Goal: Book appointment/travel/reservation

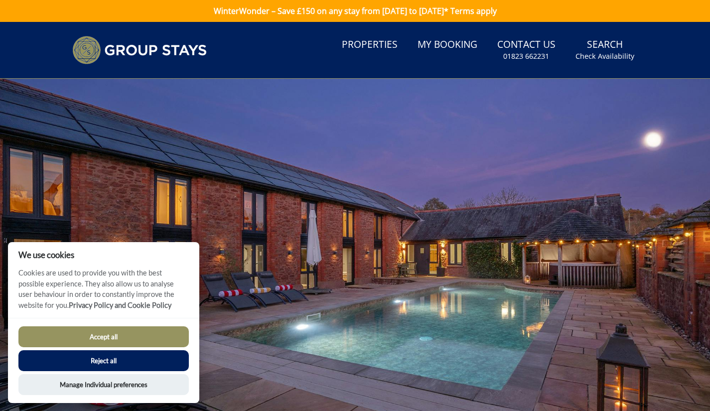
click at [379, 50] on link "Properties" at bounding box center [370, 45] width 64 height 22
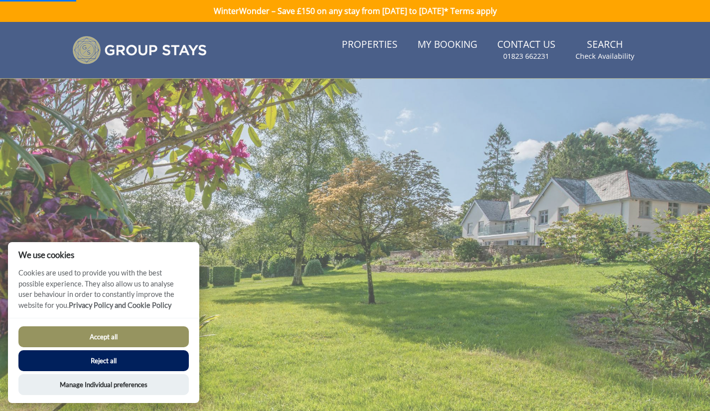
click at [614, 48] on link "Search Check Availability" at bounding box center [604, 50] width 67 height 32
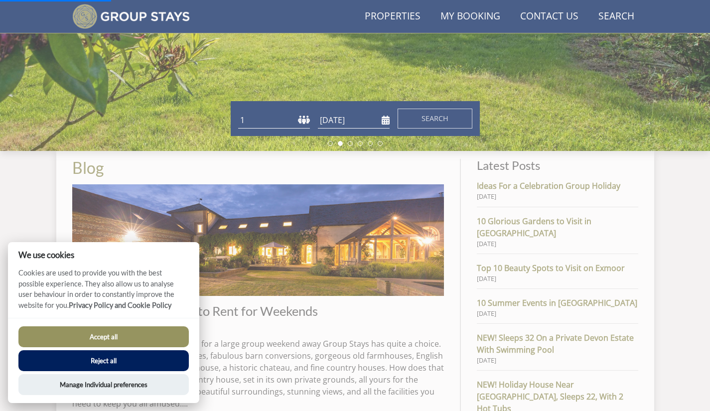
scroll to position [251, 0]
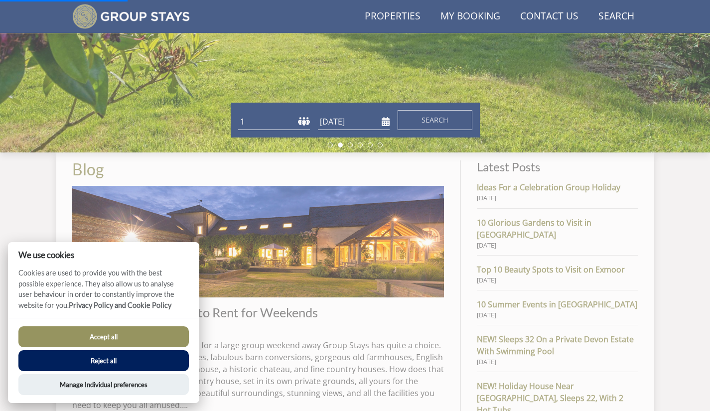
click at [294, 122] on select "1 2 3 4 5 6 7 8 9 10 11 12 13 14 15 16 17 18 19 20 21 22 23 24 25 26 27 28 29 3…" at bounding box center [274, 122] width 72 height 16
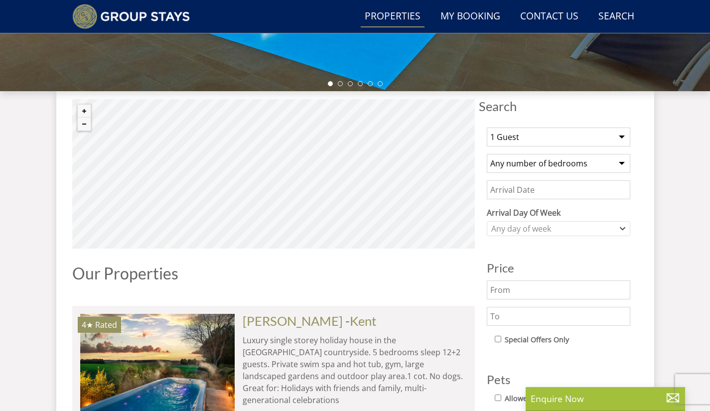
scroll to position [326, 0]
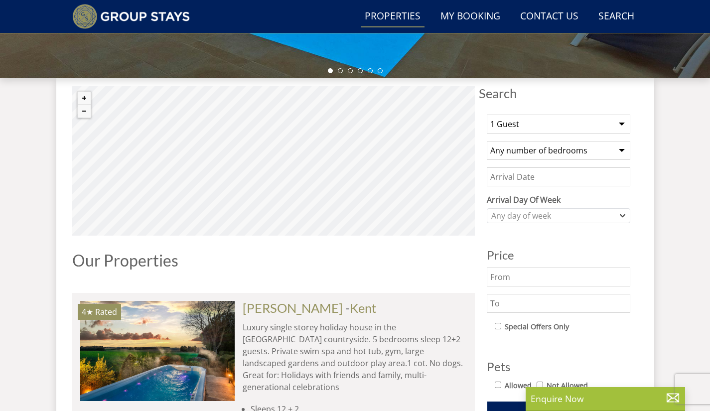
click at [569, 117] on select "1 Guest 2 Guests 3 Guests 4 Guests 5 Guests 6 Guests 7 Guests 8 Guests 9 Guests…" at bounding box center [558, 124] width 143 height 19
select select "26"
click at [487, 115] on select "1 Guest 2 Guests 3 Guests 4 Guests 5 Guests 6 Guests 7 Guests 8 Guests 9 Guests…" at bounding box center [558, 124] width 143 height 19
click at [587, 151] on select "Any number of bedrooms 4 Bedrooms 5 Bedrooms 6 Bedrooms 7 Bedrooms 8 Bedrooms 9…" at bounding box center [558, 150] width 143 height 19
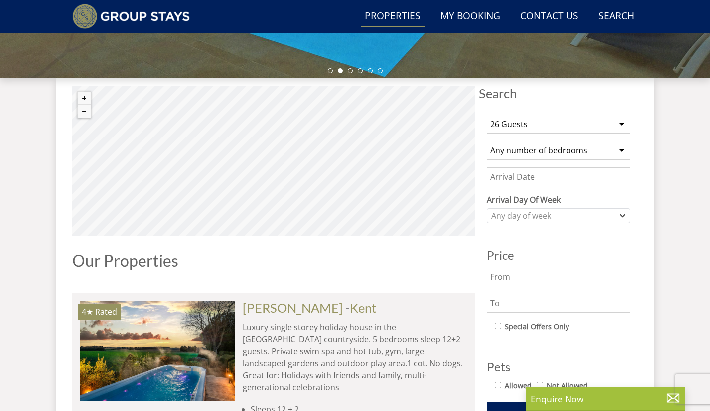
select select "13"
click at [487, 141] on select "Any number of bedrooms 4 Bedrooms 5 Bedrooms 6 Bedrooms 7 Bedrooms 8 Bedrooms 9…" at bounding box center [558, 150] width 143 height 19
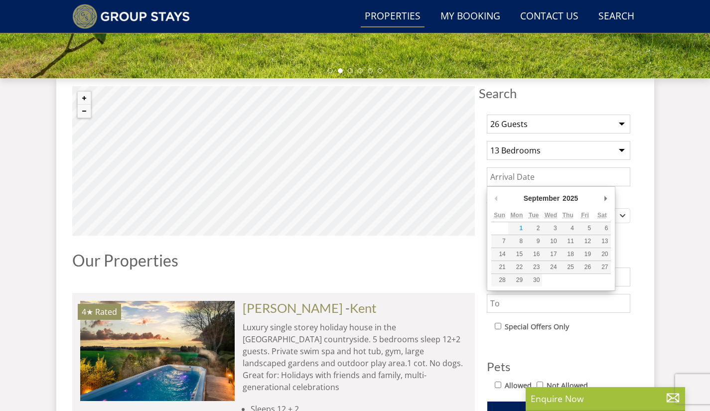
click at [564, 177] on input "Date" at bounding box center [558, 176] width 143 height 19
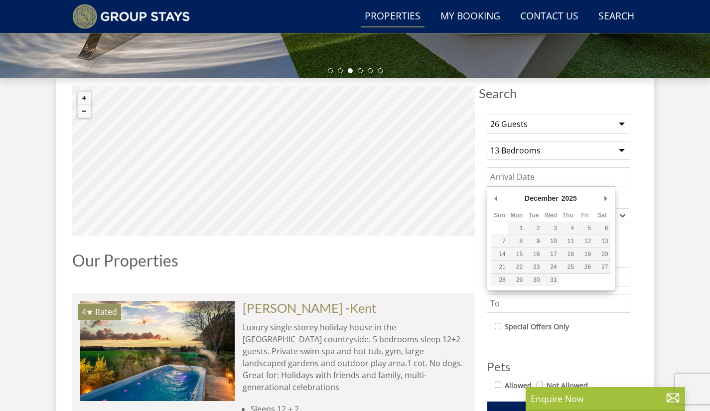
type input "[DATE]"
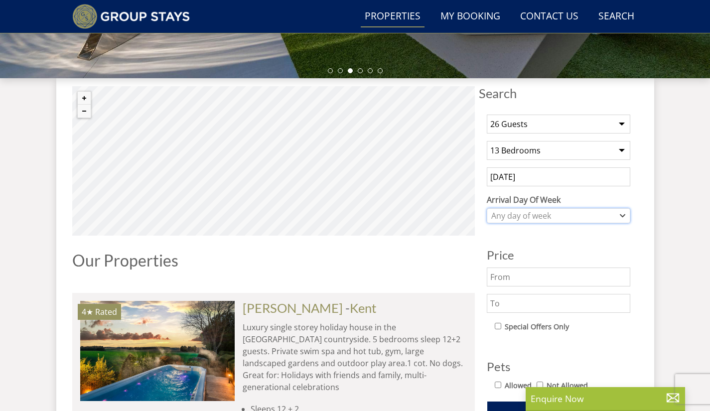
click at [574, 215] on div "Any day of week" at bounding box center [553, 215] width 129 height 11
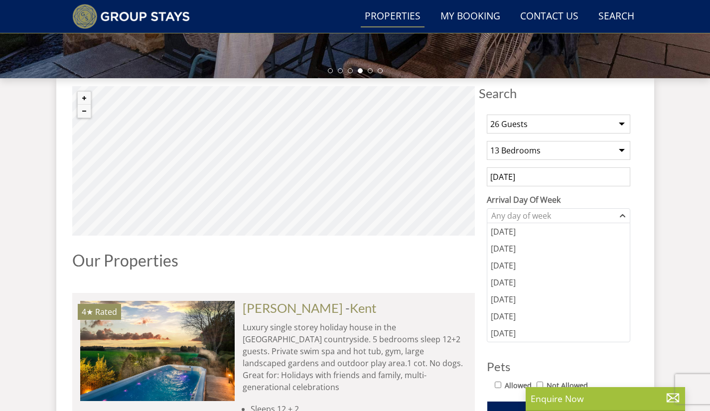
click at [558, 292] on div "[DATE]" at bounding box center [558, 299] width 142 height 17
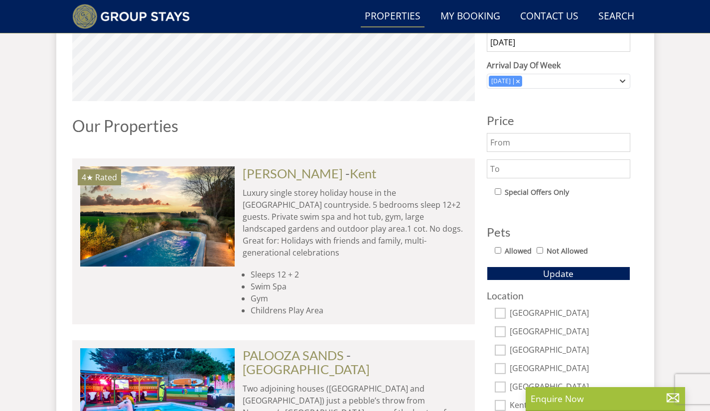
scroll to position [461, 0]
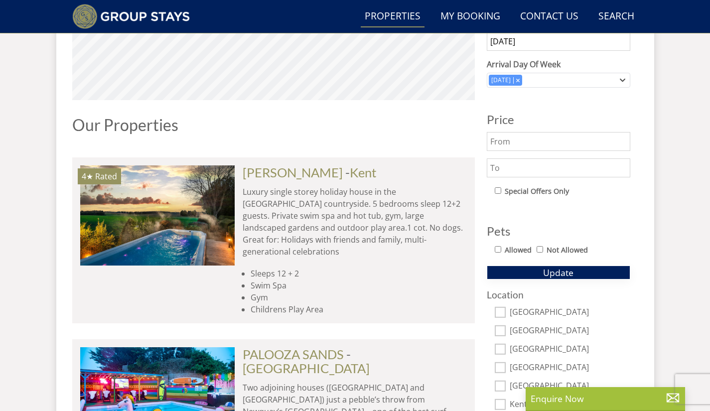
click at [575, 266] on button "Update" at bounding box center [558, 272] width 143 height 14
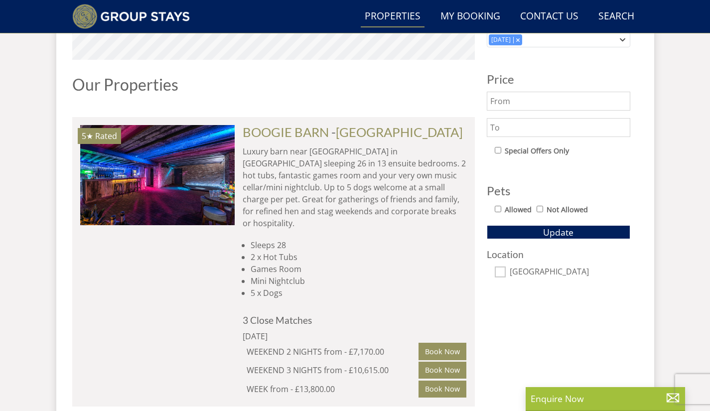
scroll to position [498, 0]
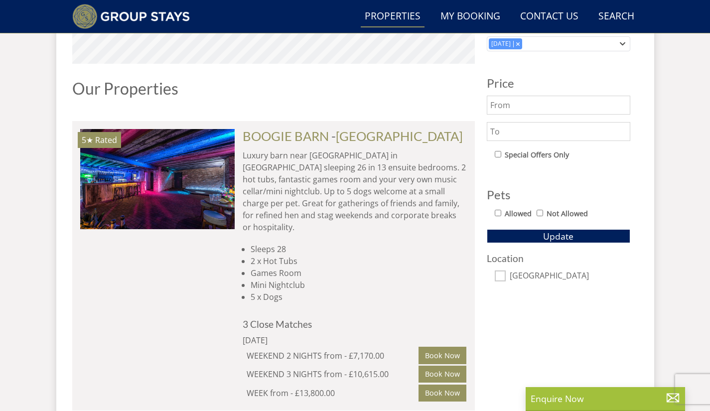
click at [282, 140] on link "BOOGIE BARN" at bounding box center [286, 135] width 86 height 15
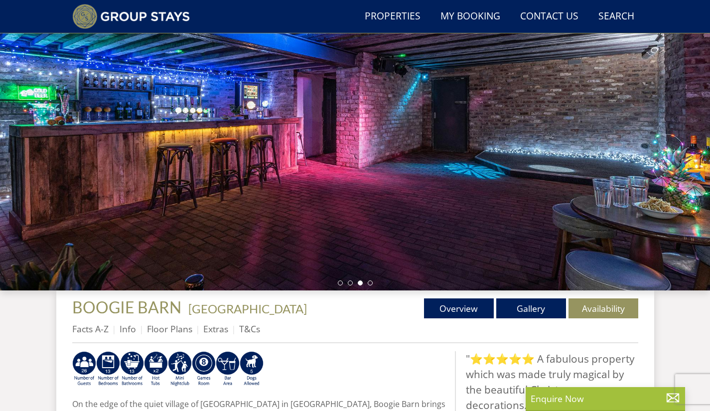
scroll to position [114, 0]
click at [548, 306] on link "Gallery" at bounding box center [531, 308] width 70 height 20
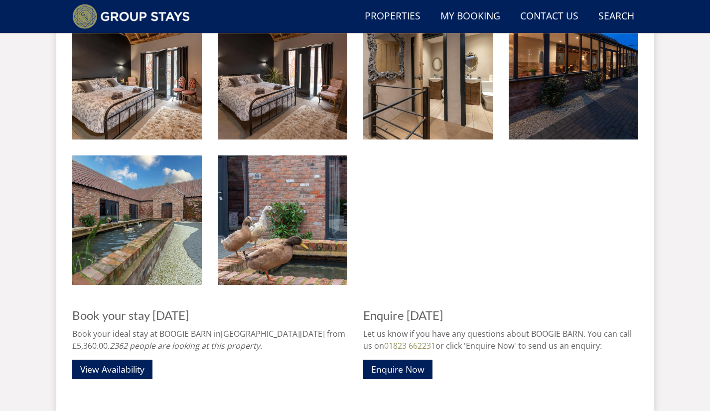
scroll to position [1328, 0]
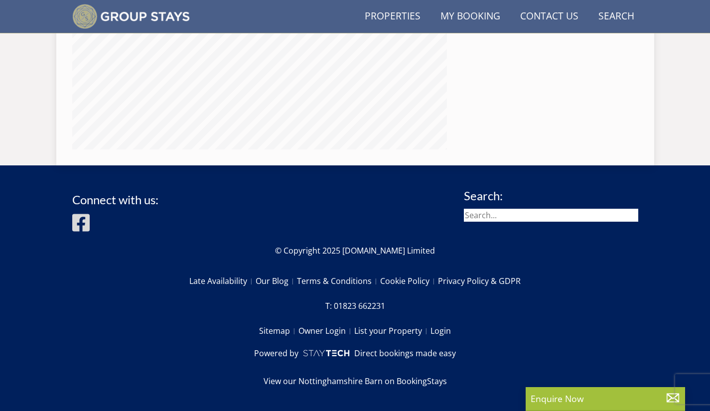
scroll to position [114, 0]
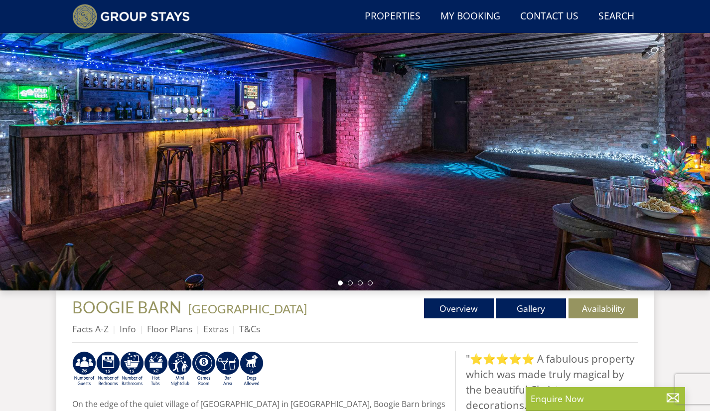
select select "26"
select select "13"
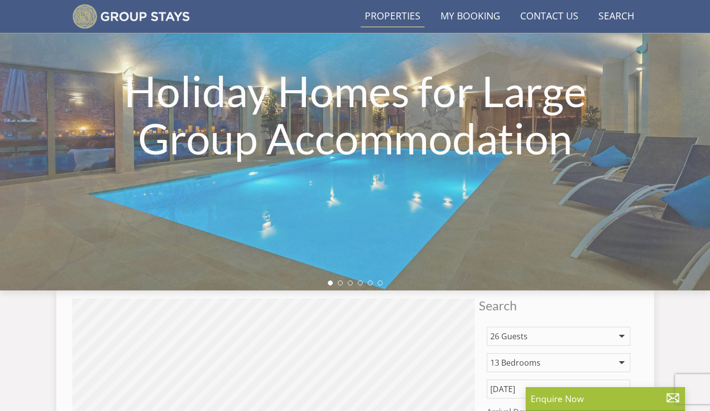
scroll to position [498, 0]
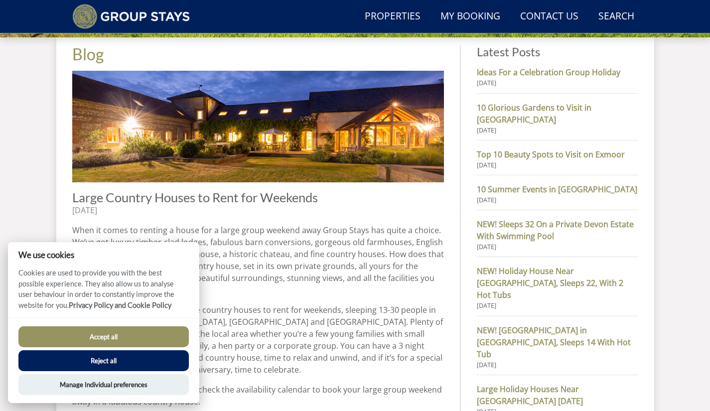
scroll to position [365, 0]
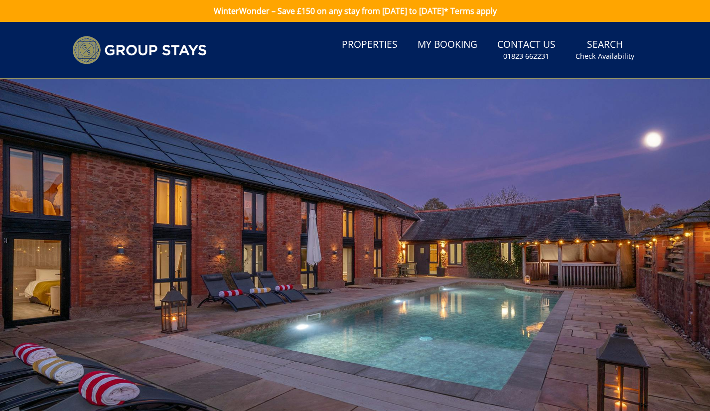
click at [378, 46] on link "Properties" at bounding box center [370, 45] width 64 height 22
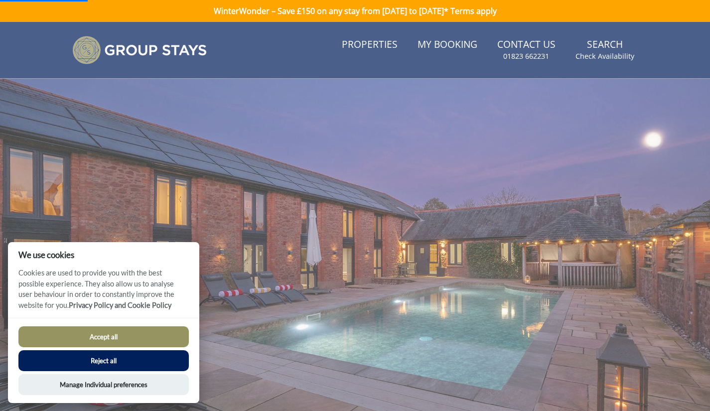
click at [71, 356] on button "Reject all" at bounding box center [103, 360] width 170 height 21
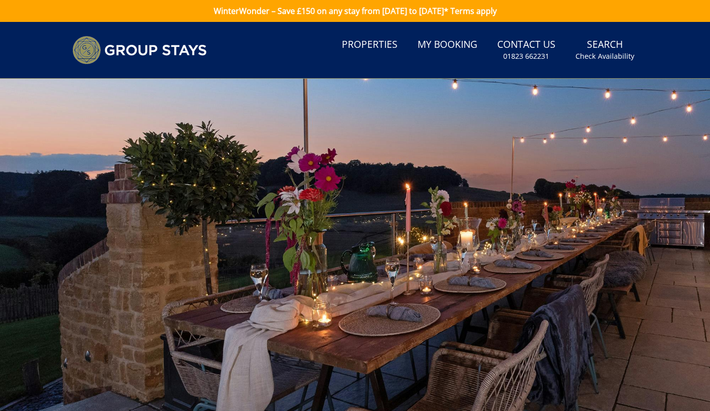
click at [598, 55] on small "Check Availability" at bounding box center [604, 56] width 59 height 10
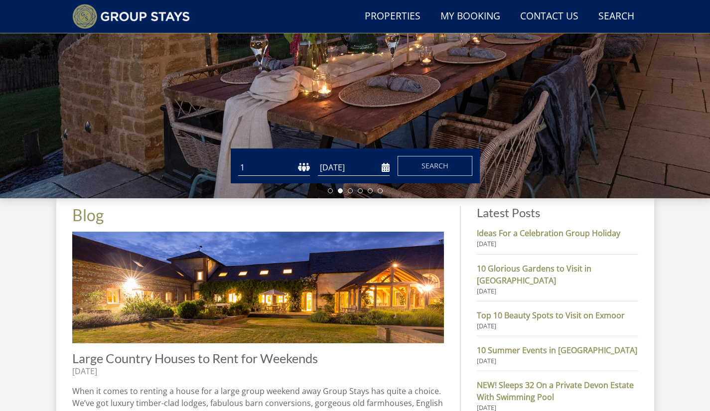
scroll to position [206, 0]
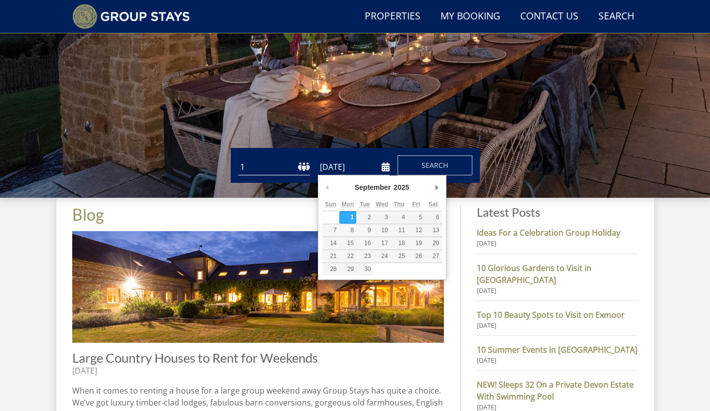
click at [382, 171] on input "[DATE]" at bounding box center [354, 167] width 72 height 16
type input "[DATE]"
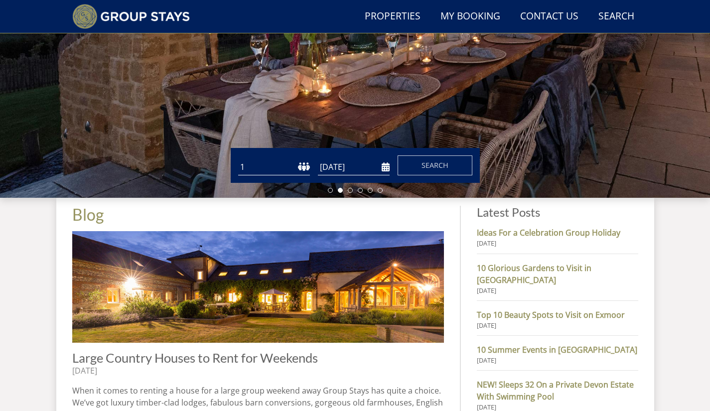
click at [260, 165] on select "1 2 3 4 5 6 7 8 9 10 11 12 13 14 15 16 17 18 19 20 21 22 23 24 25 26 27 28 29 3…" at bounding box center [274, 167] width 72 height 16
select select "22"
click at [238, 159] on select "1 2 3 4 5 6 7 8 9 10 11 12 13 14 15 16 17 18 19 20 21 22 23 24 25 26 27 28 29 3…" at bounding box center [274, 167] width 72 height 16
click at [440, 172] on button "Search" at bounding box center [434, 165] width 75 height 20
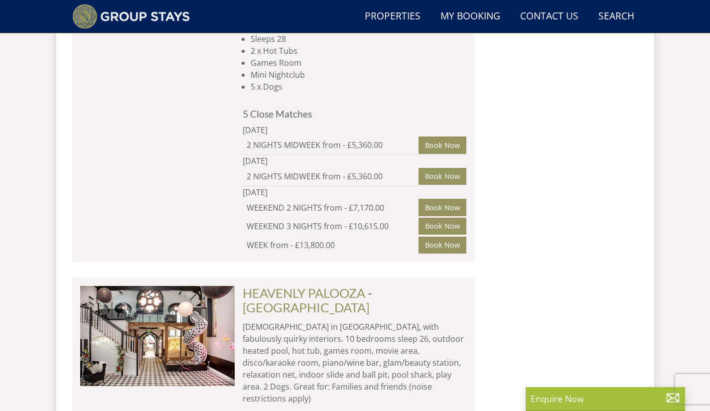
scroll to position [4050, 0]
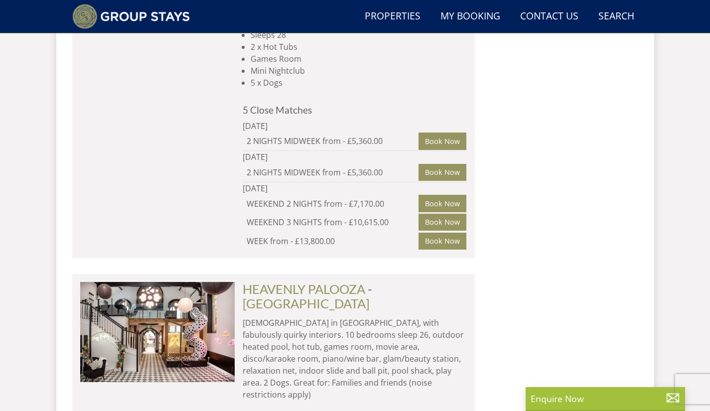
scroll to position [206, 0]
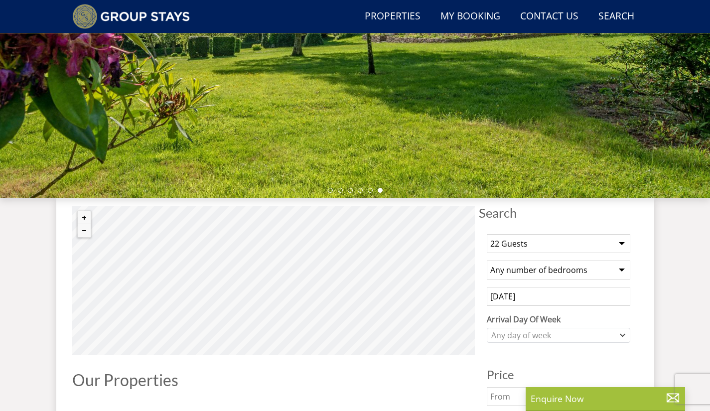
select select "22"
